Goal: Information Seeking & Learning: Learn about a topic

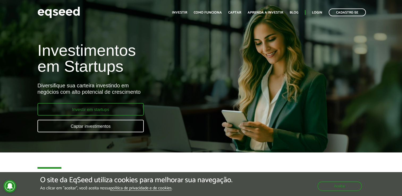
click at [122, 112] on link "Investir em startups" at bounding box center [90, 109] width 106 height 12
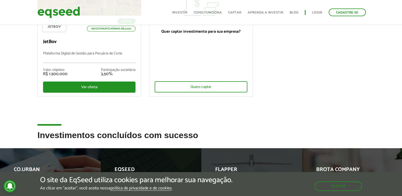
scroll to position [100, 0]
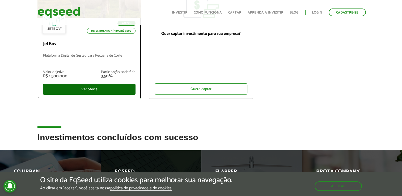
click at [109, 86] on div "Ver oferta" at bounding box center [89, 89] width 93 height 11
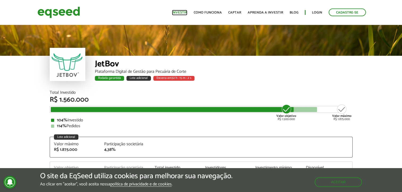
click at [184, 14] on link "Investir" at bounding box center [179, 12] width 15 height 3
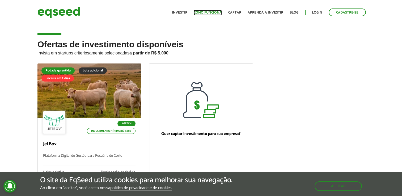
click at [206, 12] on link "Como funciona" at bounding box center [208, 12] width 28 height 3
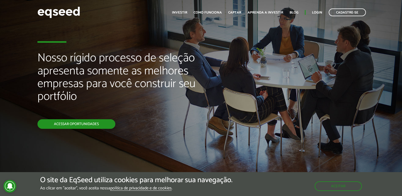
click at [99, 123] on link "Acessar oportunidades" at bounding box center [76, 124] width 78 height 10
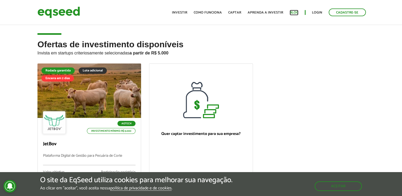
click at [294, 14] on link "Blog" at bounding box center [294, 12] width 9 height 3
